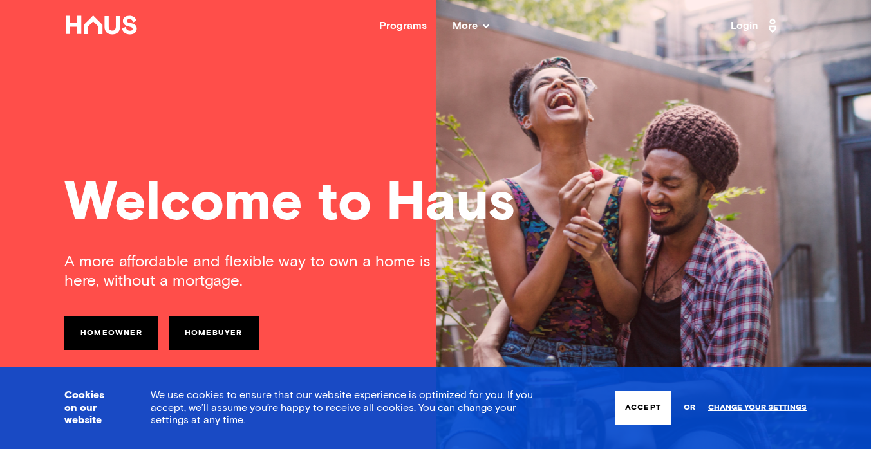
click at [646, 408] on button "Accept" at bounding box center [643, 407] width 55 height 33
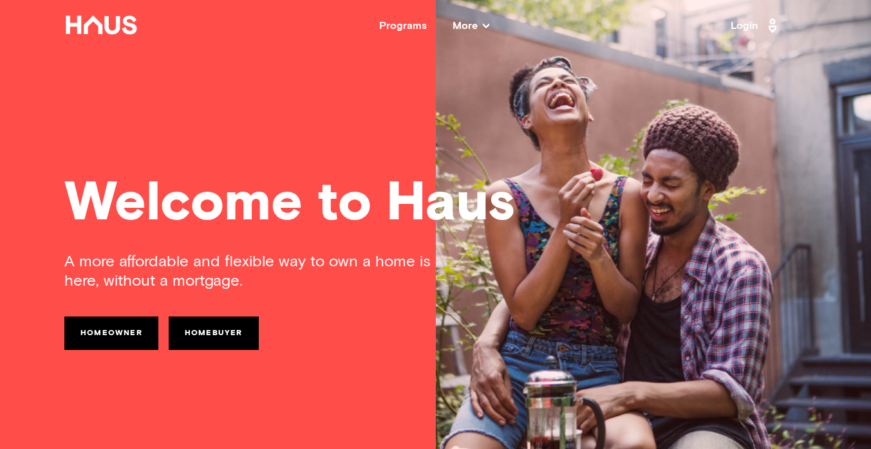
click at [108, 325] on link "Homeowner" at bounding box center [111, 333] width 94 height 33
click at [222, 331] on link "Homebuyer" at bounding box center [214, 333] width 90 height 33
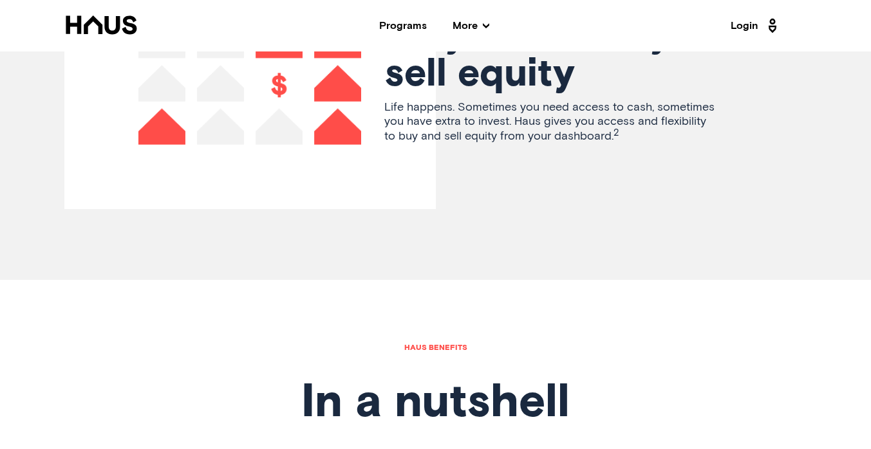
scroll to position [3098, 0]
